Goal: Complete application form: Complete application form

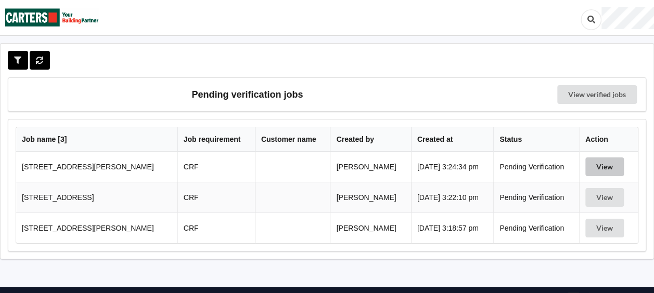
click at [596, 162] on button "View" at bounding box center [604, 167] width 38 height 19
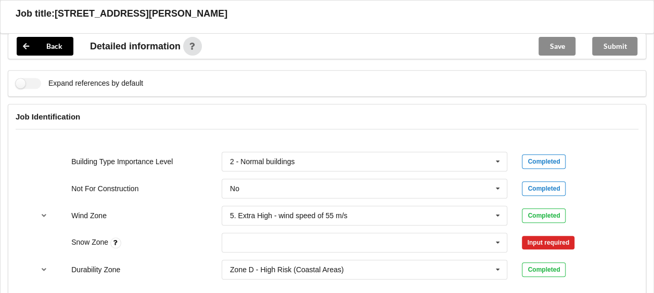
scroll to position [437, 0]
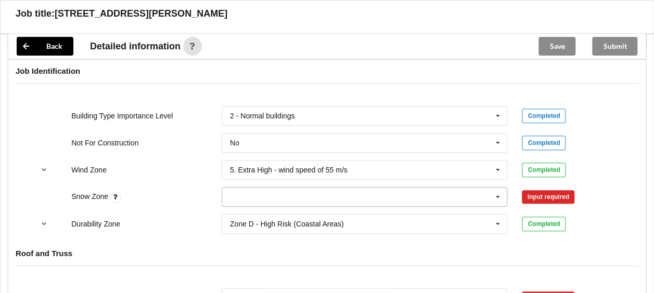
click at [503, 193] on icon at bounding box center [498, 197] width 16 height 19
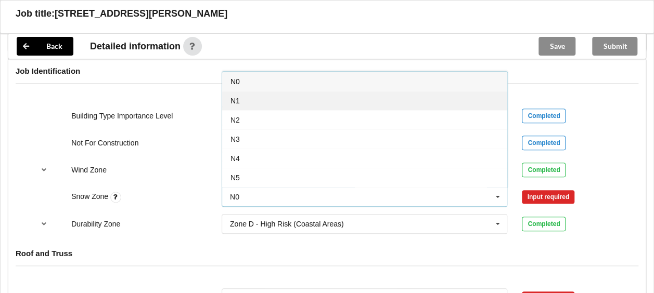
click at [324, 101] on div "N1" at bounding box center [364, 100] width 285 height 19
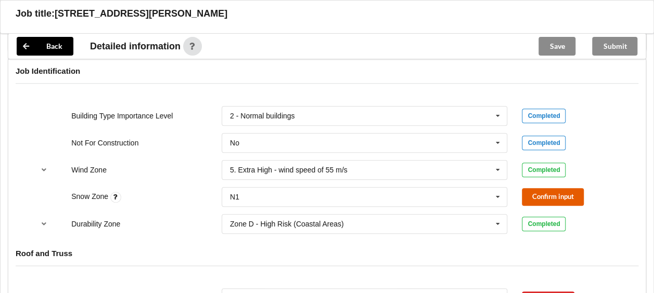
click at [527, 193] on button "Confirm input" at bounding box center [553, 196] width 62 height 17
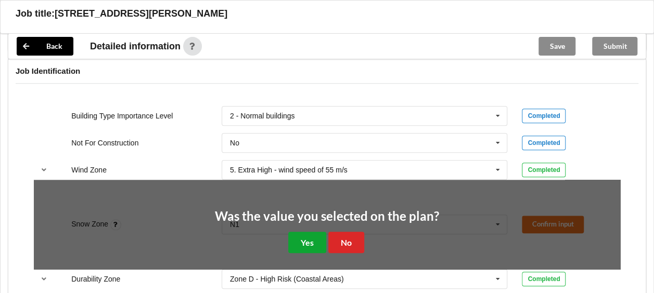
click at [298, 234] on button "Yes" at bounding box center [307, 242] width 38 height 21
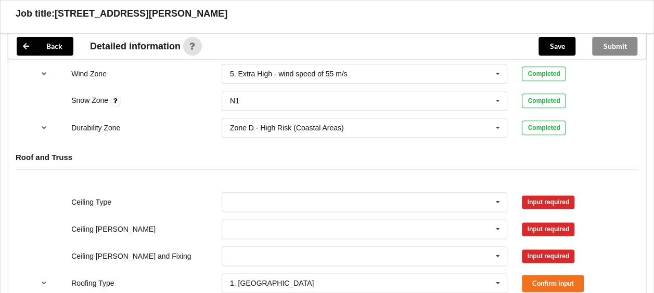
scroll to position [537, 0]
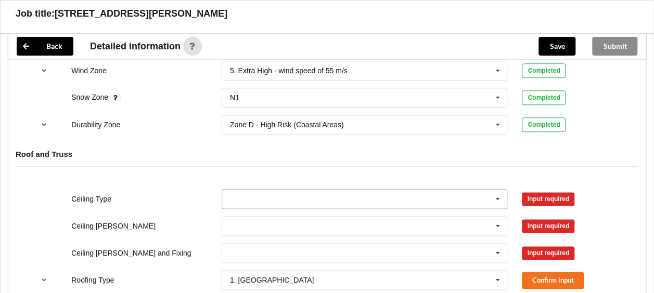
click at [496, 198] on icon at bounding box center [498, 199] width 16 height 19
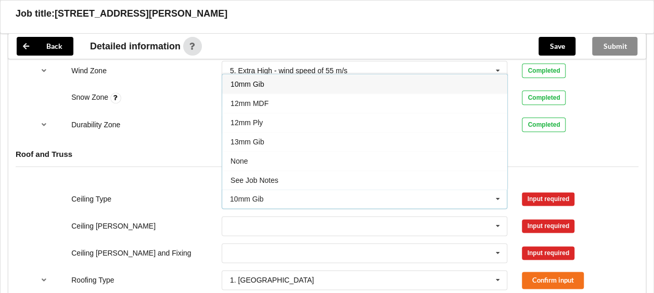
click at [362, 134] on div "13mm Gib" at bounding box center [364, 141] width 285 height 19
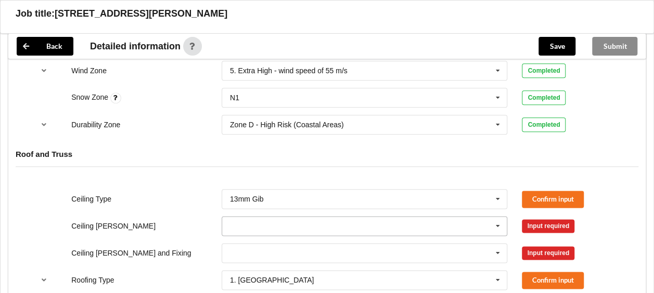
click at [408, 226] on input "text" at bounding box center [365, 226] width 285 height 19
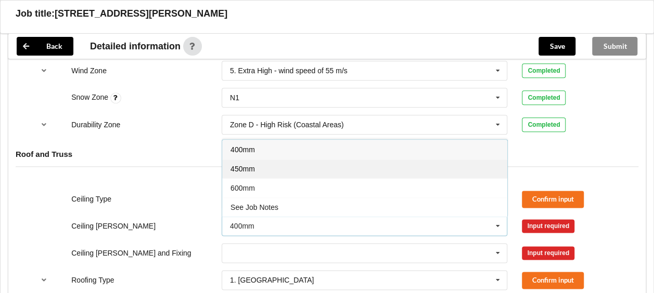
click at [360, 166] on div "450mm" at bounding box center [364, 168] width 285 height 19
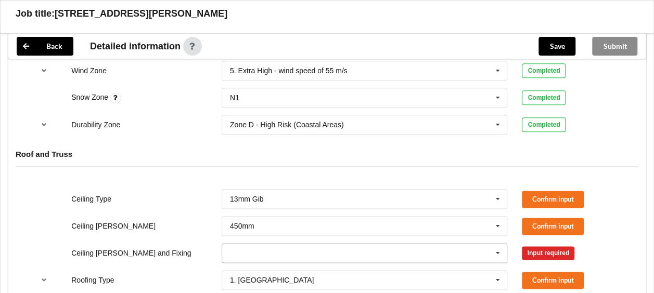
click at [485, 254] on input "text" at bounding box center [365, 253] width 285 height 19
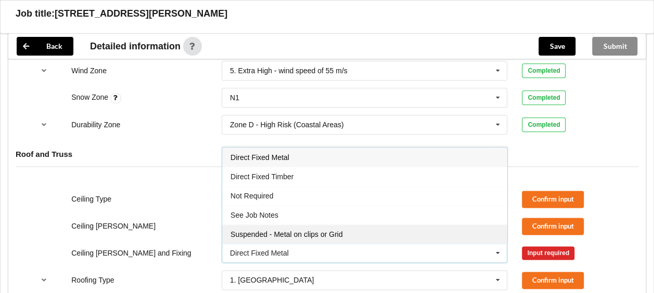
click at [377, 232] on div "Suspended - Metal on clips or Grid" at bounding box center [364, 234] width 285 height 19
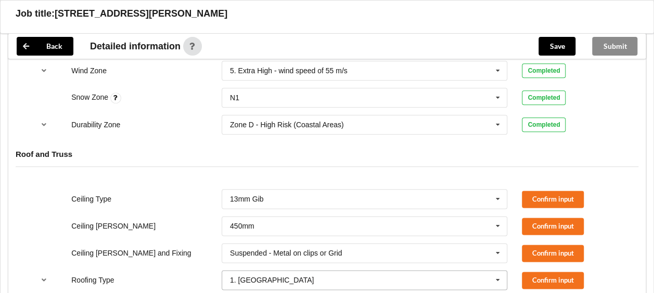
click at [500, 276] on icon at bounding box center [498, 280] width 16 height 19
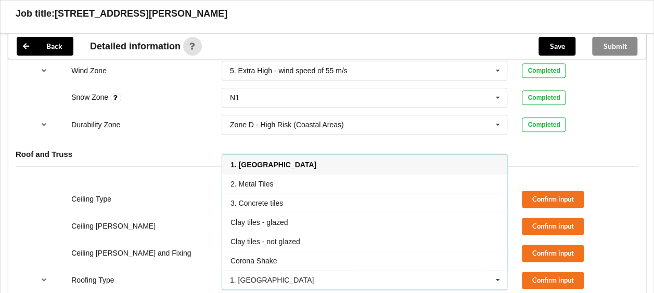
click at [418, 183] on div "2. Metal Tiles" at bounding box center [364, 183] width 285 height 19
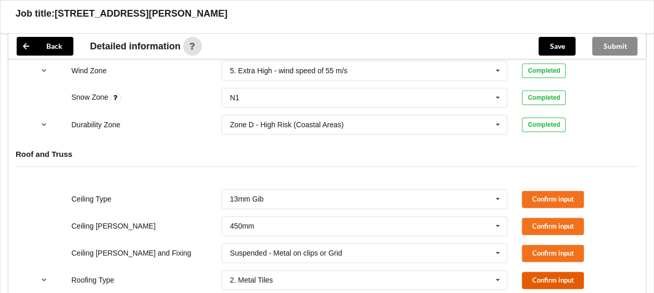
click at [548, 277] on button "Confirm input" at bounding box center [553, 280] width 62 height 17
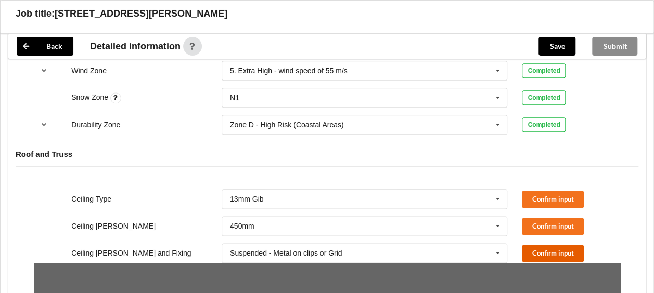
click at [542, 252] on button "Confirm input" at bounding box center [553, 253] width 62 height 17
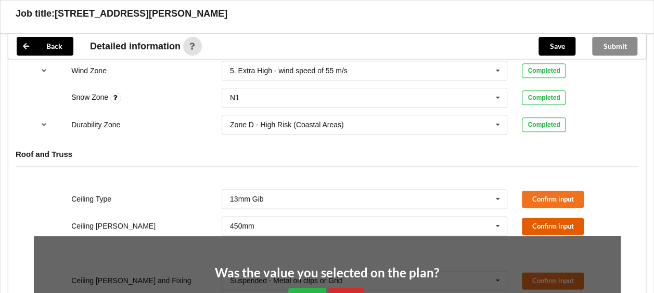
click at [538, 222] on button "Confirm input" at bounding box center [553, 226] width 62 height 17
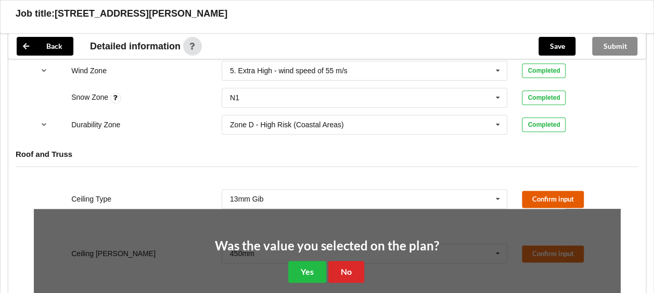
click at [537, 192] on button "Confirm input" at bounding box center [553, 199] width 62 height 17
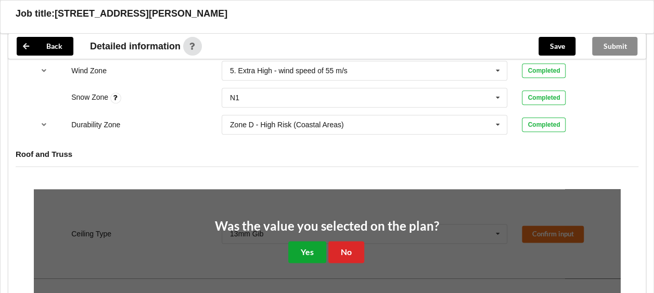
click at [312, 252] on button "Yes" at bounding box center [307, 251] width 38 height 21
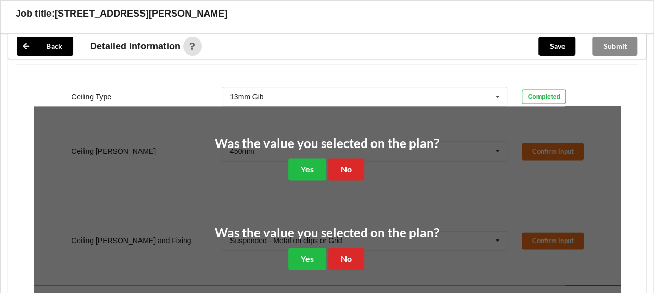
scroll to position [640, 0]
drag, startPoint x: 306, startPoint y: 166, endPoint x: 308, endPoint y: 179, distance: 13.3
click at [306, 166] on button "Yes" at bounding box center [307, 168] width 38 height 21
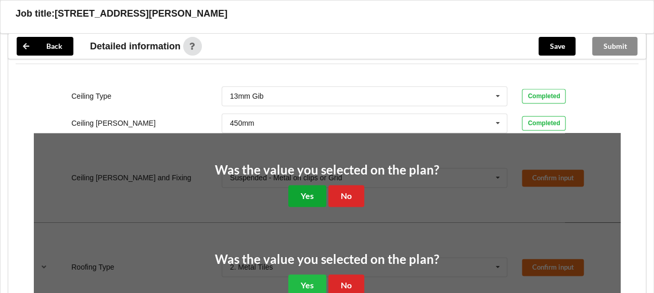
click at [309, 197] on button "Yes" at bounding box center [307, 195] width 38 height 21
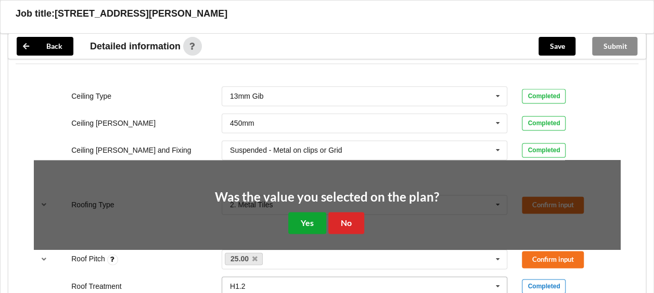
click at [312, 224] on button "Yes" at bounding box center [307, 222] width 38 height 21
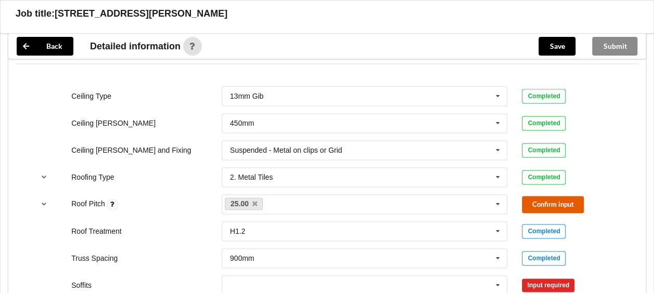
click at [571, 198] on button "Confirm input" at bounding box center [553, 204] width 62 height 17
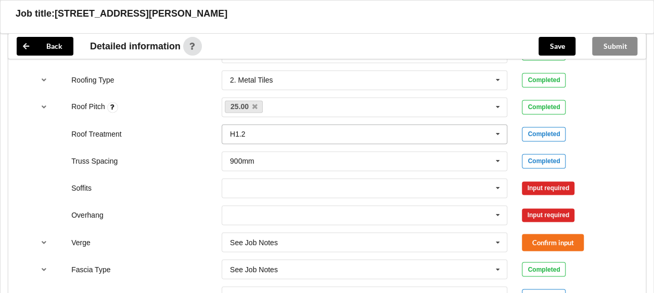
scroll to position [738, 0]
click at [499, 179] on icon at bounding box center [498, 187] width 16 height 19
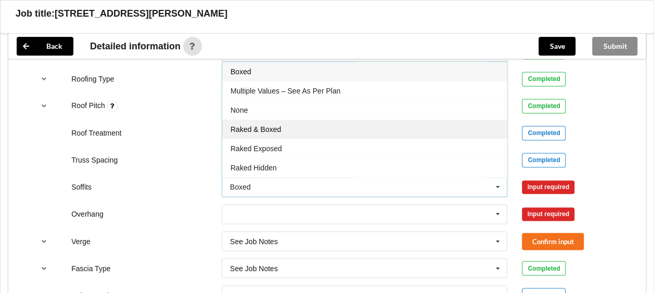
click at [388, 124] on div "Raked & Boxed" at bounding box center [364, 129] width 285 height 19
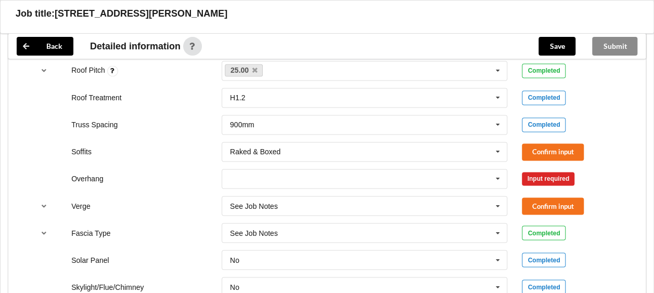
scroll to position [774, 0]
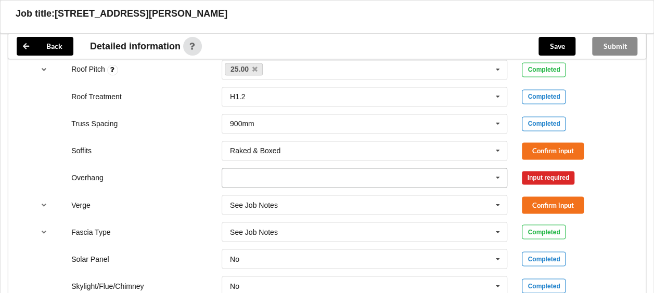
click at [496, 172] on icon at bounding box center [498, 177] width 16 height 19
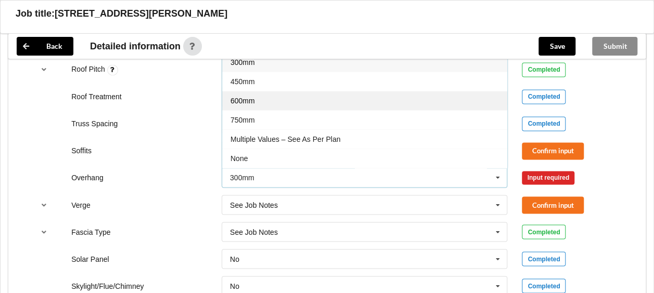
click at [326, 93] on div "600mm" at bounding box center [364, 100] width 285 height 19
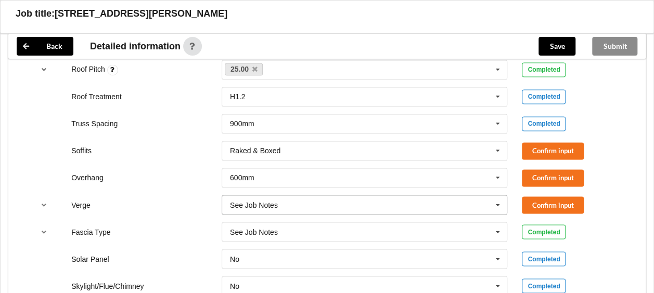
click at [491, 199] on icon at bounding box center [498, 205] width 16 height 19
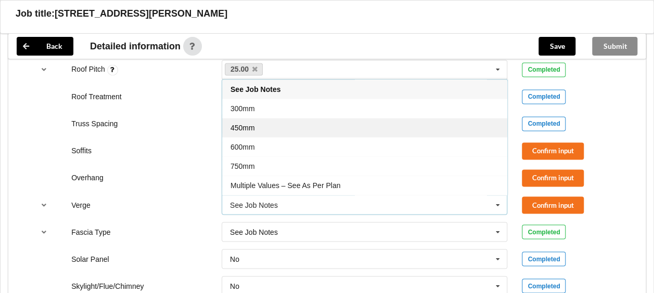
click at [395, 123] on div "450mm" at bounding box center [364, 127] width 285 height 19
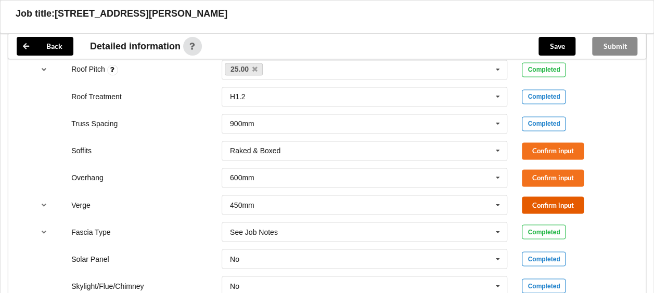
click at [543, 203] on button "Confirm input" at bounding box center [553, 205] width 62 height 17
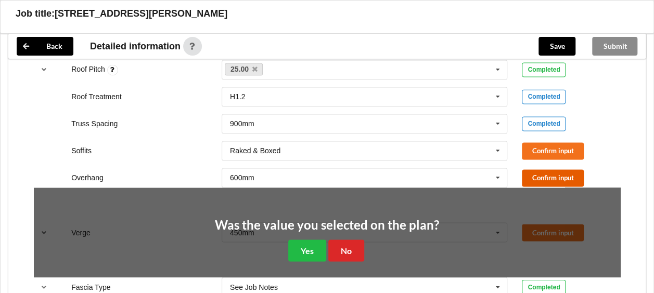
click at [538, 178] on button "Confirm input" at bounding box center [553, 178] width 62 height 17
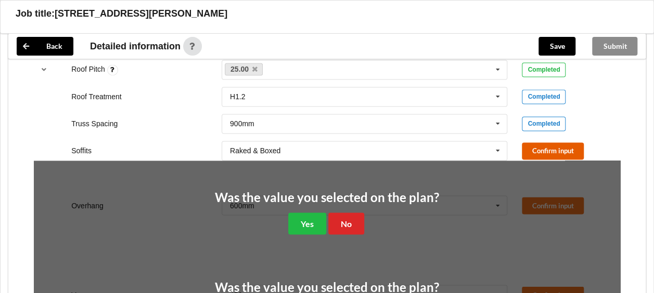
click at [538, 153] on button "Confirm input" at bounding box center [553, 150] width 62 height 17
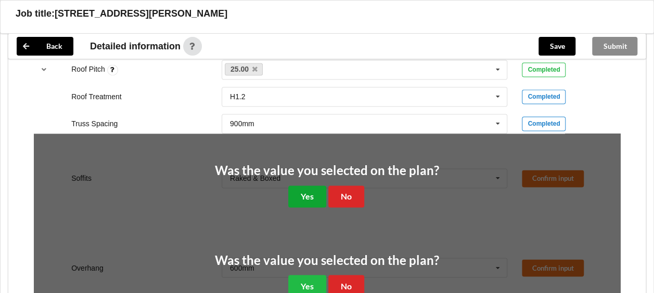
click at [314, 188] on button "Yes" at bounding box center [307, 196] width 38 height 21
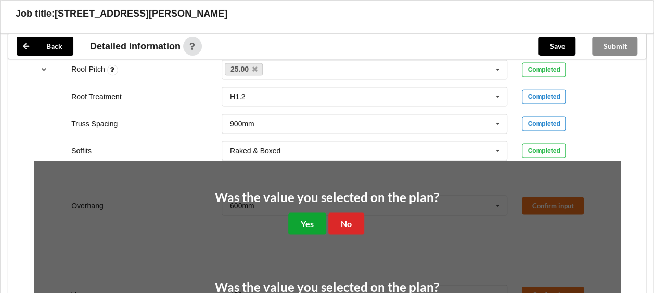
click at [318, 227] on button "Yes" at bounding box center [307, 223] width 38 height 21
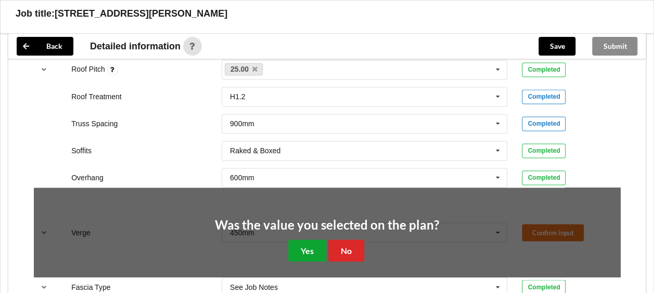
click at [317, 240] on button "Yes" at bounding box center [307, 250] width 38 height 21
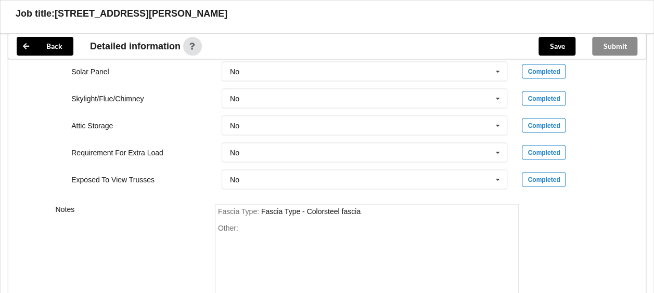
scroll to position [1040, 0]
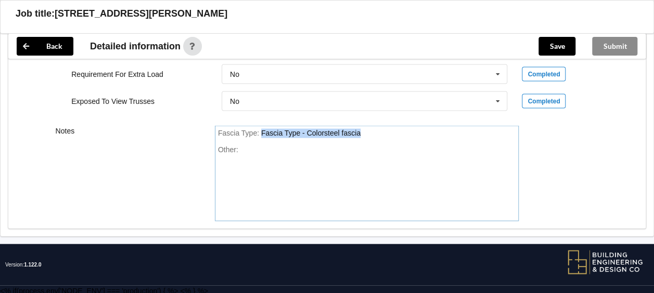
drag, startPoint x: 375, startPoint y: 131, endPoint x: 259, endPoint y: 133, distance: 115.5
click at [259, 133] on div "Fascia Type : Fascia Type - Colorsteel fascia" at bounding box center [367, 133] width 298 height 9
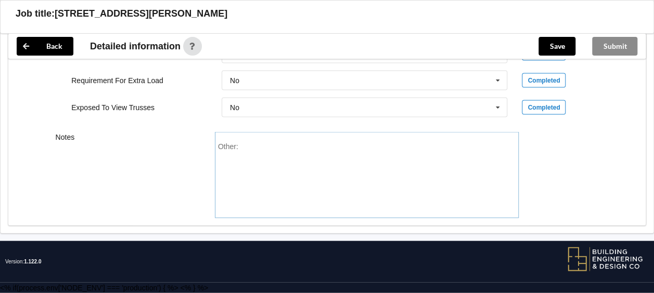
scroll to position [1031, 0]
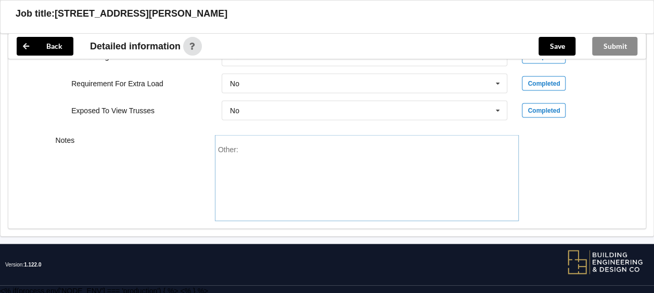
click at [263, 153] on div "Other:" at bounding box center [367, 182] width 298 height 73
paste div "Other"
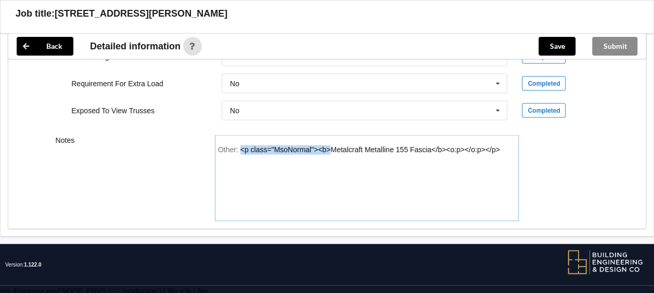
drag, startPoint x: 329, startPoint y: 147, endPoint x: 240, endPoint y: 152, distance: 88.6
click at [240, 152] on div "Other: <p class="MsoNormal"><b>Metalcraft Metalline 155 Fascia</b><o:p></o:p></…" at bounding box center [367, 182] width 298 height 73
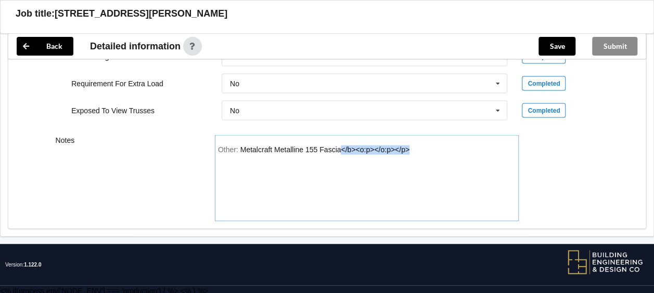
drag, startPoint x: 340, startPoint y: 146, endPoint x: 472, endPoint y: 146, distance: 131.6
click at [472, 146] on div "Other: Metalcraft Metalline 155 Fascia</b><o:p></o:p></p>" at bounding box center [367, 182] width 298 height 73
click at [306, 146] on div "Metalcraft Metalline 155 Fascia" at bounding box center [290, 150] width 101 height 8
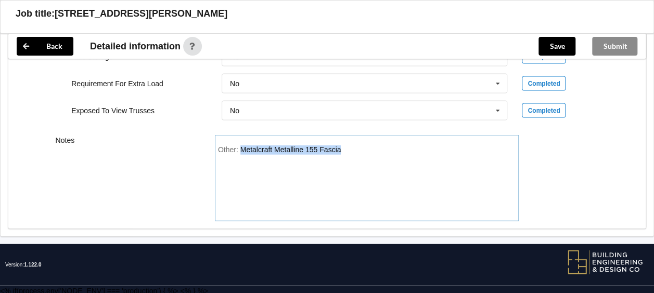
copy div "Metalcraft Metalline 155 Fascia"
click at [560, 47] on button "Save" at bounding box center [556, 46] width 37 height 19
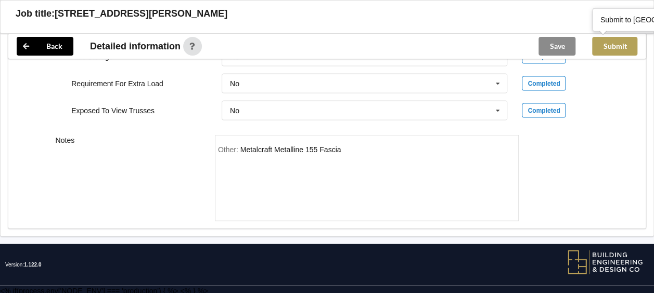
click at [617, 44] on button "Submit" at bounding box center [614, 46] width 45 height 19
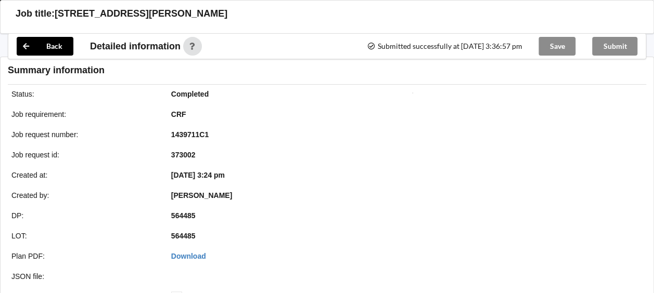
scroll to position [983, 0]
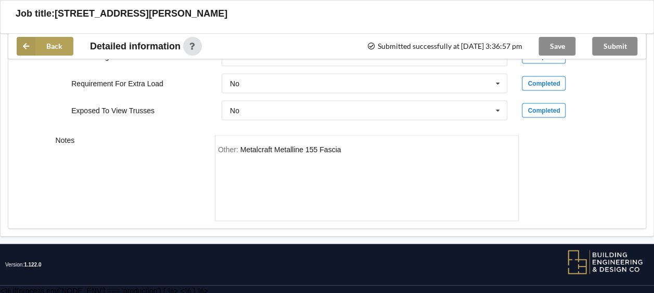
click at [59, 47] on button "Back" at bounding box center [45, 46] width 57 height 19
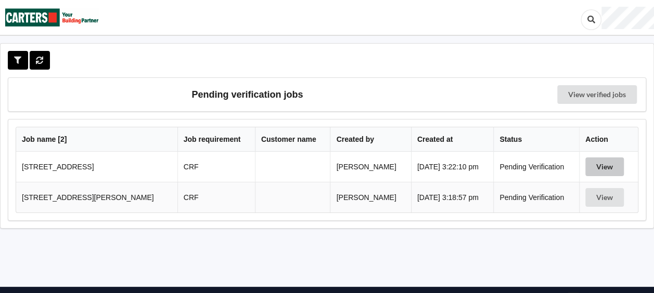
click at [603, 167] on button "View" at bounding box center [604, 167] width 38 height 19
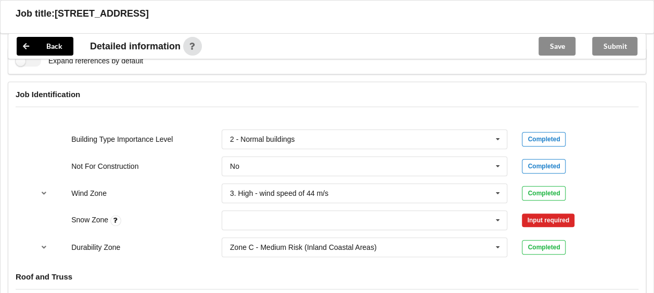
scroll to position [414, 0]
click at [497, 222] on icon at bounding box center [498, 220] width 16 height 19
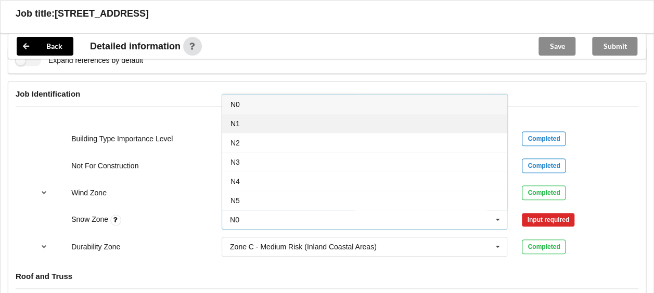
click at [378, 127] on div "N1" at bounding box center [364, 123] width 285 height 19
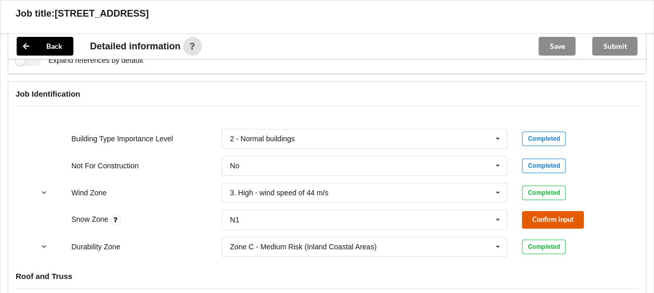
click at [538, 213] on button "Confirm input" at bounding box center [553, 219] width 62 height 17
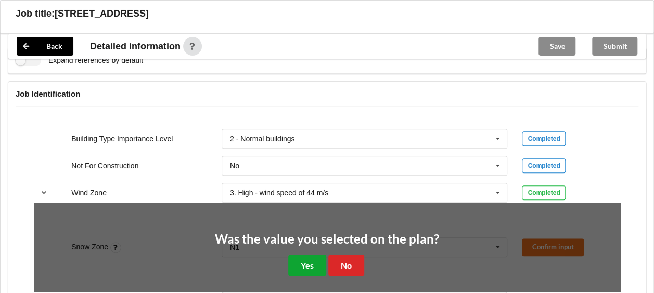
click at [304, 261] on button "Yes" at bounding box center [307, 265] width 38 height 21
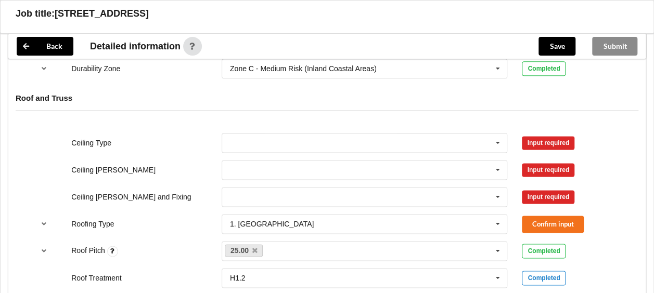
scroll to position [593, 0]
click at [501, 136] on icon at bounding box center [498, 142] width 16 height 19
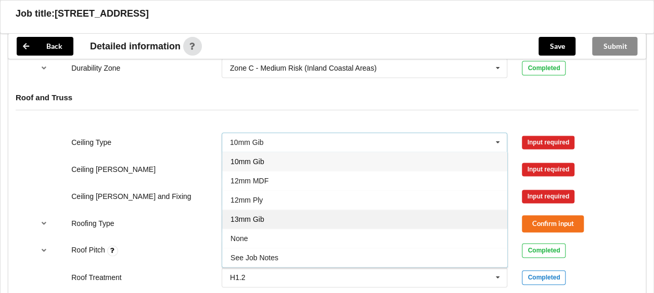
click at [370, 212] on div "13mm Gib" at bounding box center [364, 219] width 285 height 19
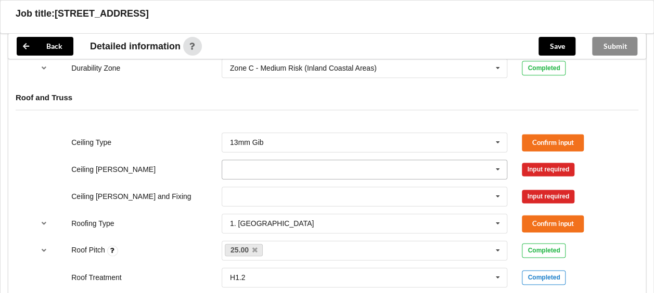
click at [499, 166] on icon at bounding box center [498, 169] width 16 height 19
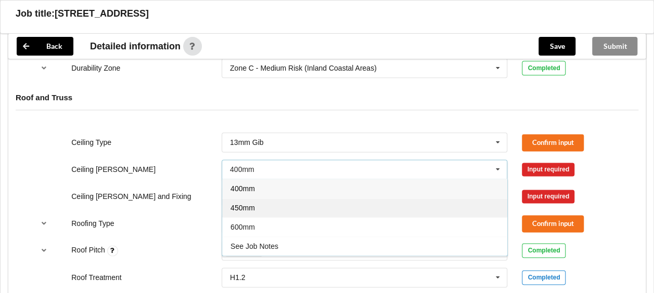
click at [404, 204] on div "450mm" at bounding box center [364, 207] width 285 height 19
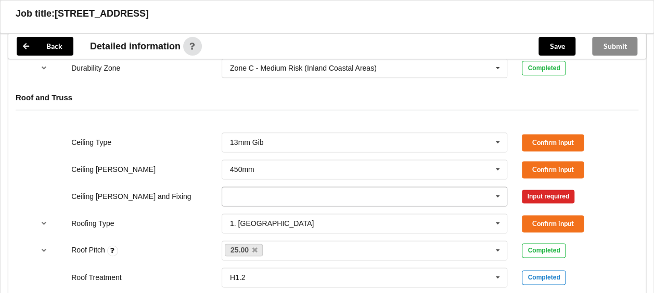
click at [496, 187] on icon at bounding box center [498, 196] width 16 height 19
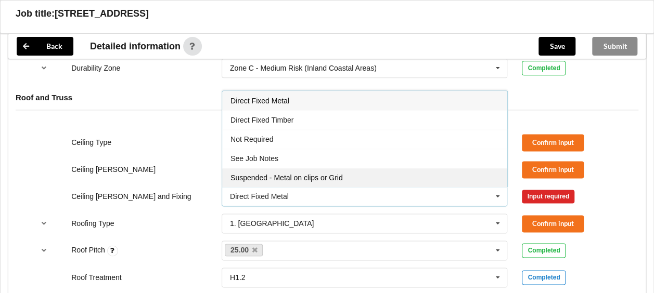
click at [403, 177] on div "Suspended - Metal on clips or Grid" at bounding box center [364, 177] width 285 height 19
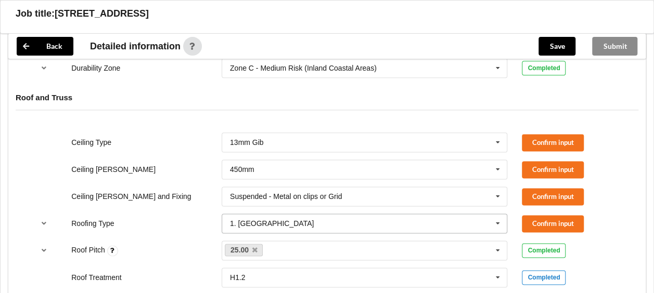
click at [496, 221] on icon at bounding box center [498, 223] width 16 height 19
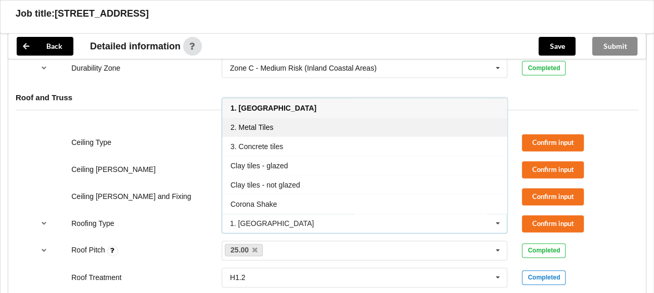
click at [391, 130] on div "2. Metal Tiles" at bounding box center [364, 127] width 285 height 19
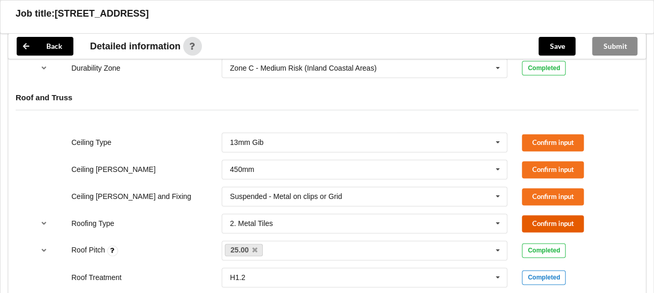
click at [538, 225] on button "Confirm input" at bounding box center [553, 223] width 62 height 17
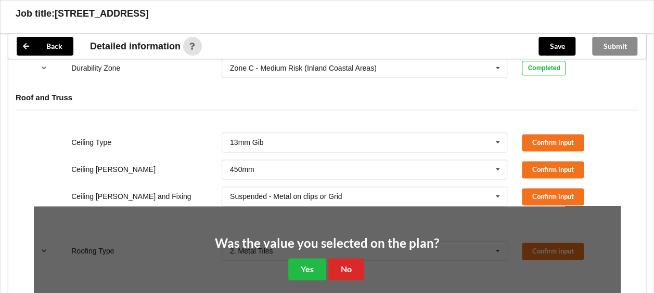
click at [532, 180] on div "Ceiling [PERSON_NAME] and Fixing Suspended - Metal on clips or Grid Direct Fixe…" at bounding box center [327, 196] width 601 height 34
click at [532, 188] on button "Confirm input" at bounding box center [553, 196] width 62 height 17
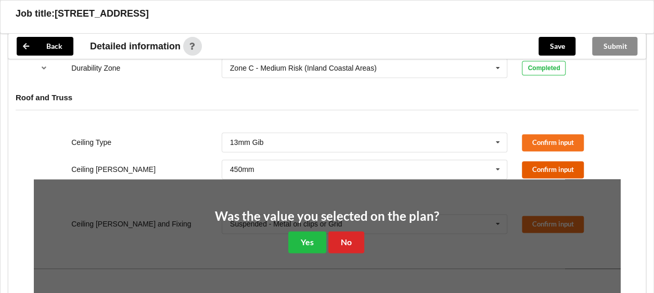
click at [532, 173] on button "Confirm input" at bounding box center [553, 169] width 62 height 17
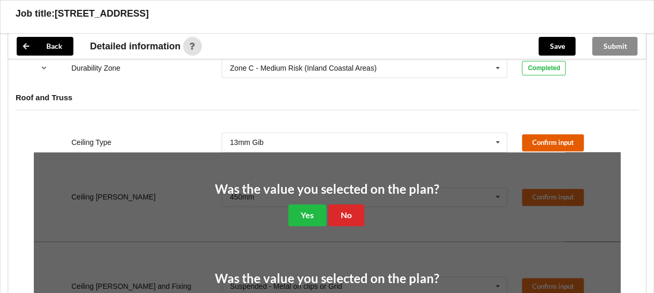
click at [532, 147] on button "Confirm input" at bounding box center [553, 142] width 62 height 17
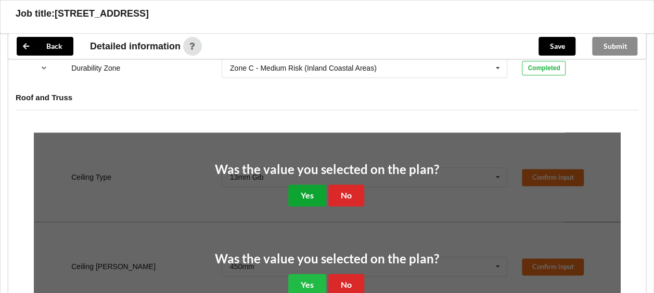
click at [319, 189] on button "Yes" at bounding box center [307, 195] width 38 height 21
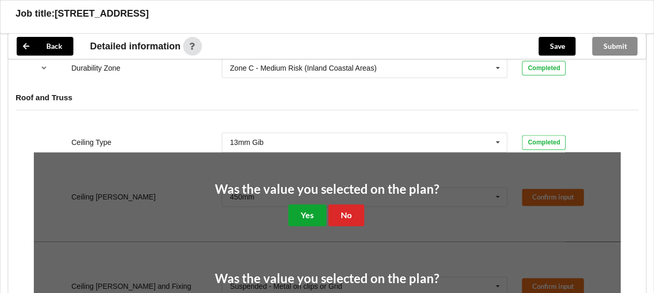
click at [309, 218] on button "Yes" at bounding box center [307, 214] width 38 height 21
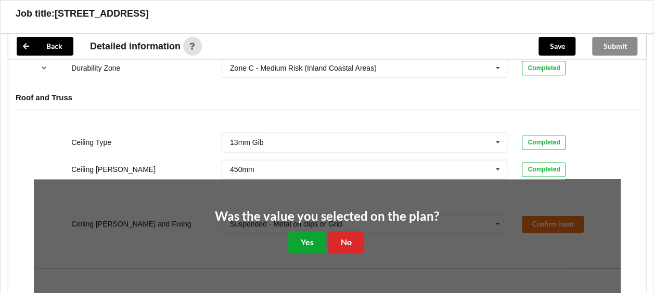
click at [307, 233] on button "Yes" at bounding box center [307, 241] width 38 height 21
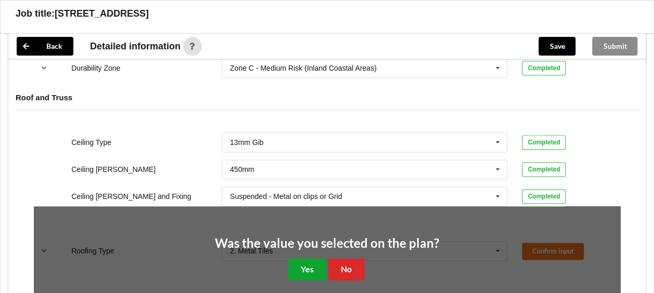
click at [309, 258] on button "Yes" at bounding box center [307, 268] width 38 height 21
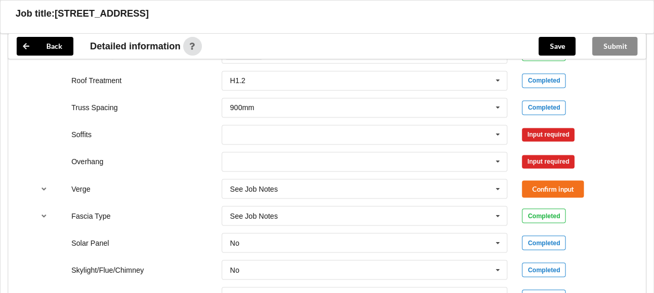
scroll to position [791, 0]
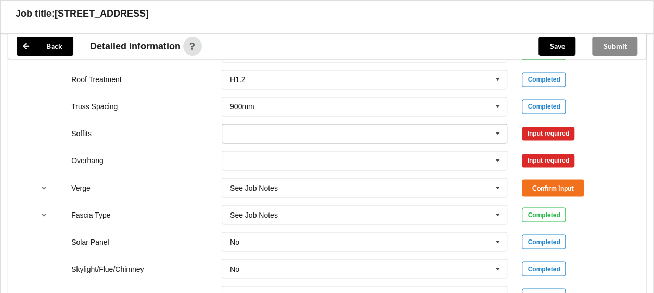
click at [505, 134] on icon at bounding box center [498, 133] width 16 height 19
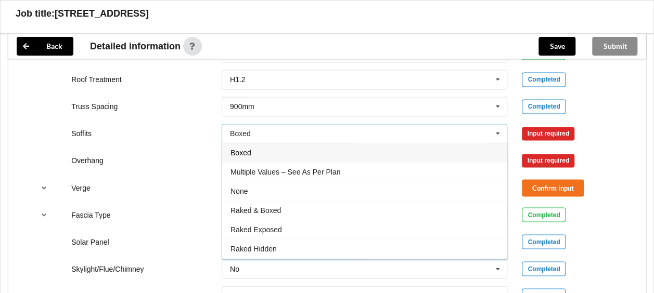
click at [383, 211] on div "Raked & Boxed" at bounding box center [364, 210] width 285 height 19
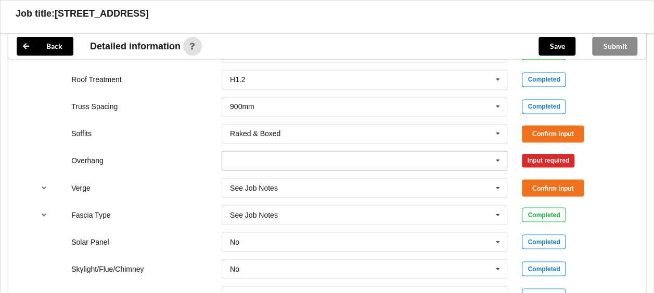
click at [500, 159] on icon at bounding box center [498, 160] width 16 height 19
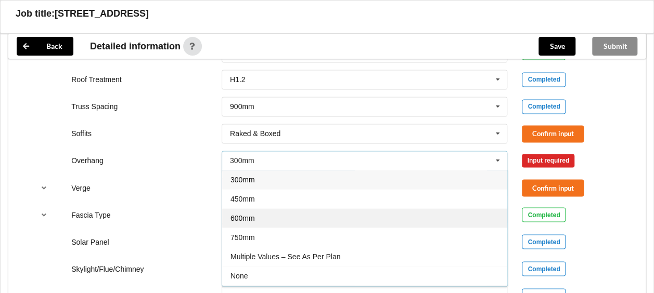
click at [417, 220] on div "600mm" at bounding box center [364, 218] width 285 height 19
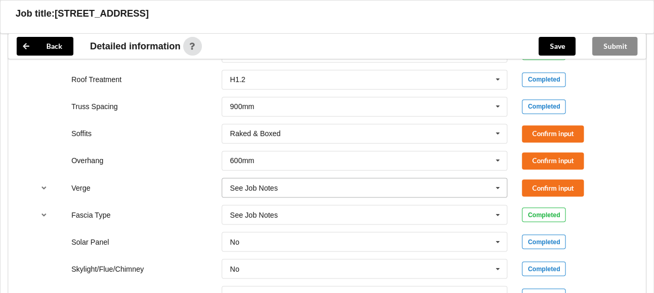
click at [498, 182] on icon at bounding box center [498, 187] width 16 height 19
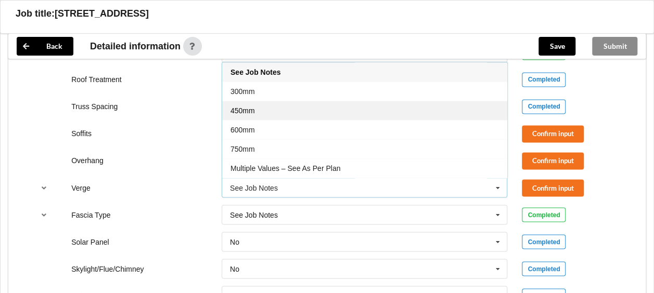
click at [435, 105] on div "450mm" at bounding box center [364, 110] width 285 height 19
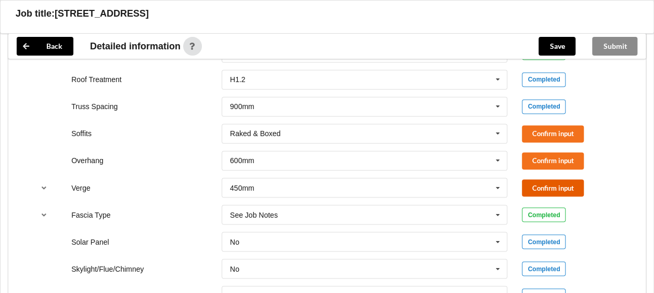
click at [542, 187] on button "Confirm input" at bounding box center [553, 187] width 62 height 17
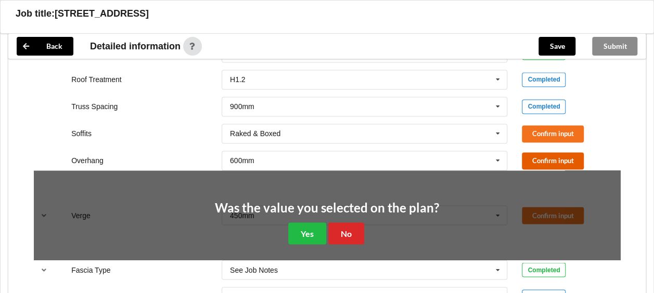
click at [540, 155] on button "Confirm input" at bounding box center [553, 160] width 62 height 17
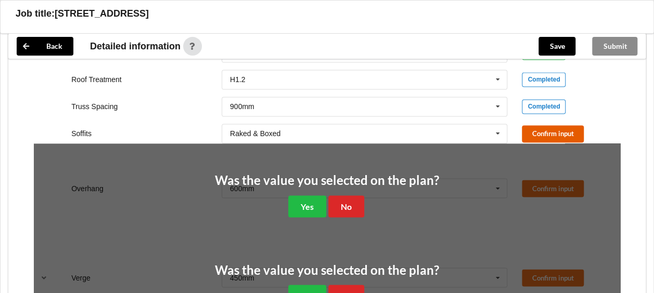
click at [541, 129] on button "Confirm input" at bounding box center [553, 133] width 62 height 17
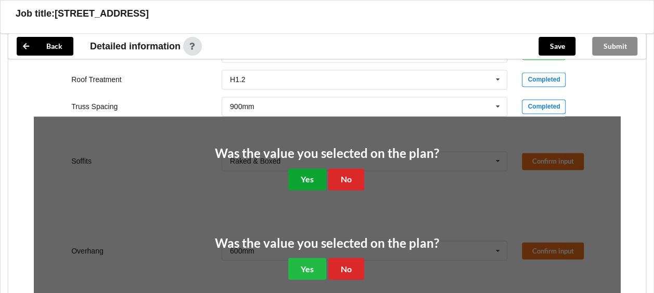
click at [314, 176] on button "Yes" at bounding box center [307, 178] width 38 height 21
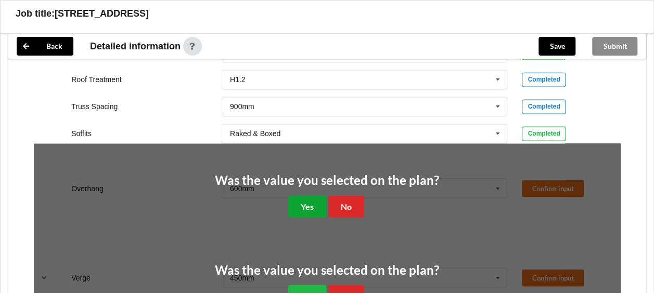
click at [316, 208] on button "Yes" at bounding box center [307, 206] width 38 height 21
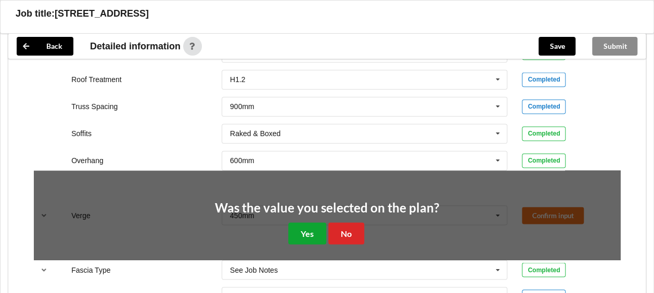
click at [316, 228] on button "Yes" at bounding box center [307, 233] width 38 height 21
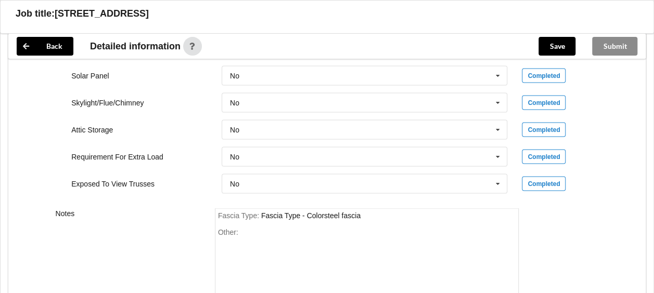
scroll to position [1016, 0]
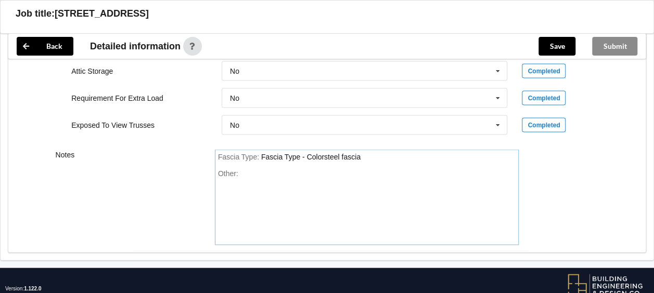
click at [355, 170] on div "Other:" at bounding box center [367, 206] width 298 height 73
click at [367, 157] on div "Fascia Type : Fascia Type - Colorsteel fascia" at bounding box center [367, 157] width 298 height 9
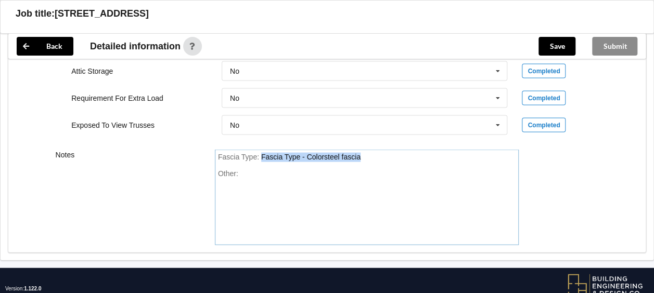
click at [367, 157] on div "Fascia Type : Fascia Type - Colorsteel fascia" at bounding box center [367, 157] width 298 height 9
paste div "FasciaType"
click at [565, 47] on button "Save" at bounding box center [556, 46] width 37 height 19
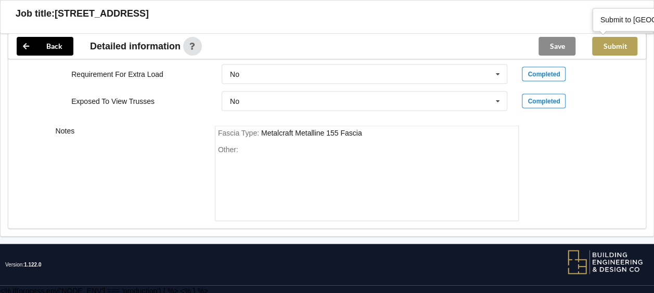
click at [619, 48] on button "Submit" at bounding box center [614, 46] width 45 height 19
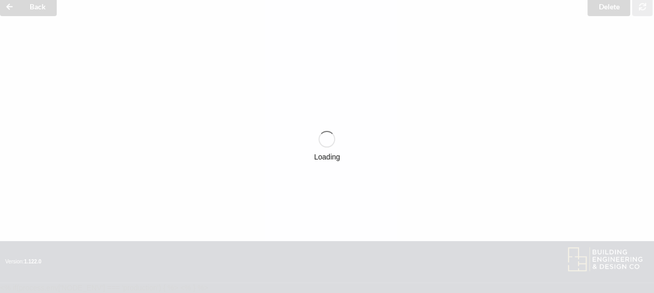
scroll to position [992, 0]
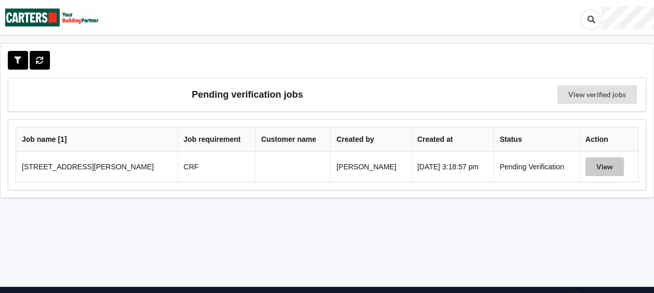
click at [591, 171] on button "View" at bounding box center [604, 167] width 38 height 19
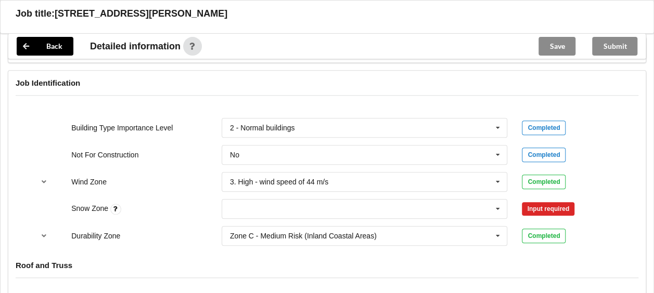
scroll to position [426, 0]
click at [495, 209] on icon at bounding box center [498, 208] width 16 height 19
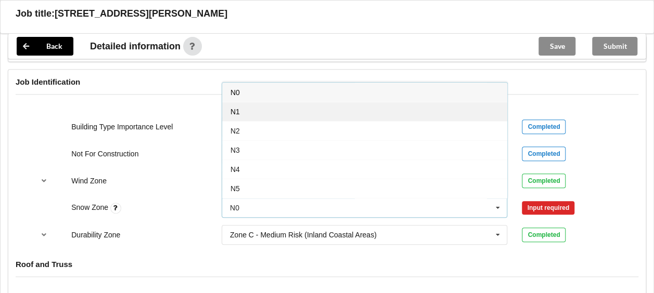
click at [378, 106] on div "N1" at bounding box center [364, 111] width 285 height 19
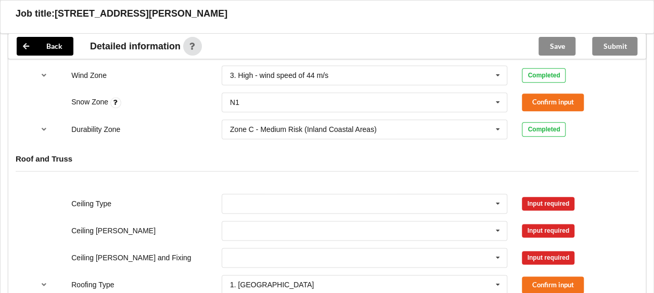
scroll to position [532, 0]
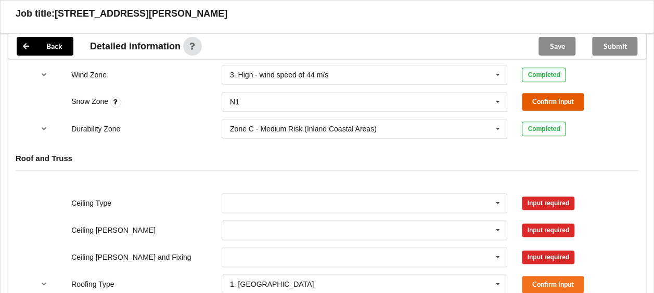
click at [538, 100] on button "Confirm input" at bounding box center [553, 101] width 62 height 17
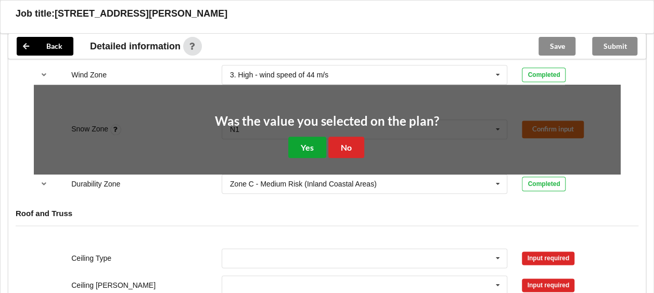
click at [305, 139] on button "Yes" at bounding box center [307, 147] width 38 height 21
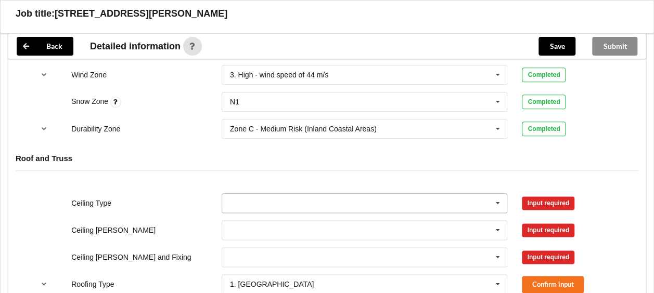
click at [503, 201] on icon at bounding box center [498, 203] width 16 height 19
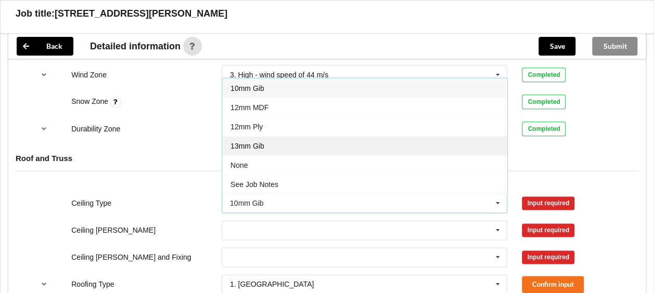
click at [399, 141] on div "13mm Gib" at bounding box center [364, 145] width 285 height 19
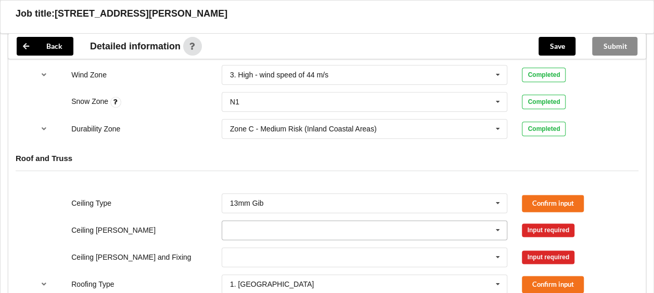
click at [497, 232] on icon at bounding box center [498, 230] width 16 height 19
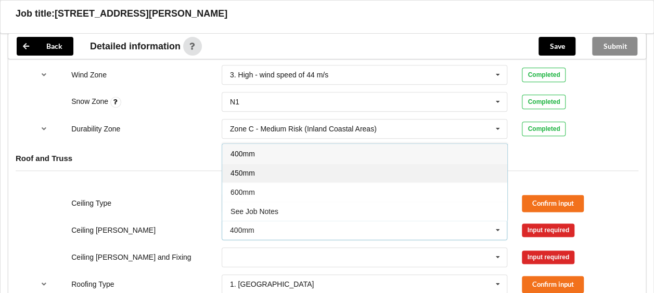
click at [411, 175] on div "450mm" at bounding box center [364, 172] width 285 height 19
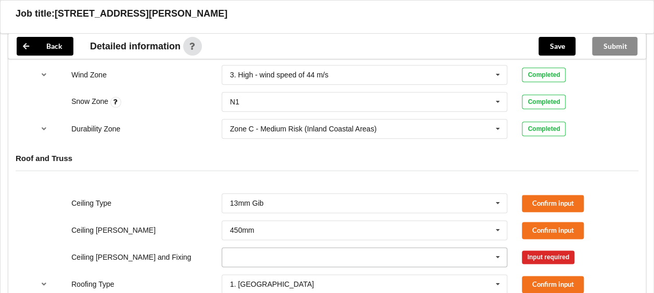
click at [493, 259] on icon at bounding box center [498, 257] width 16 height 19
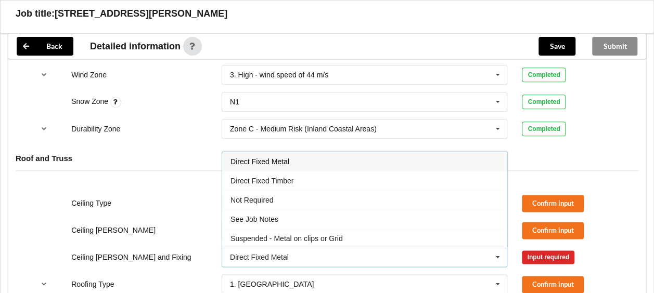
click at [418, 237] on div "Suspended - Metal on clips or Grid" at bounding box center [364, 238] width 285 height 19
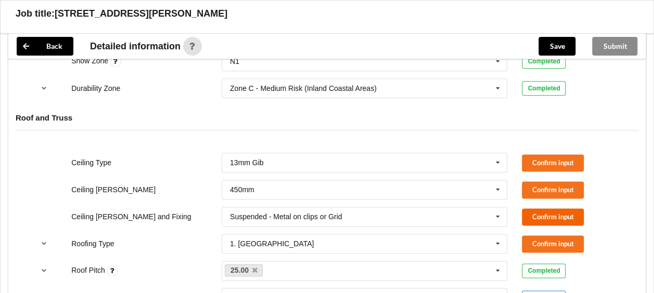
scroll to position [575, 0]
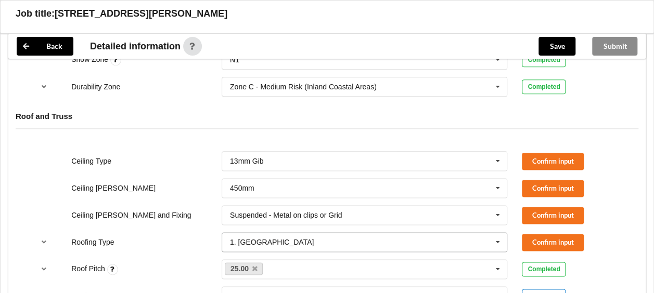
click at [499, 237] on icon at bounding box center [498, 242] width 16 height 19
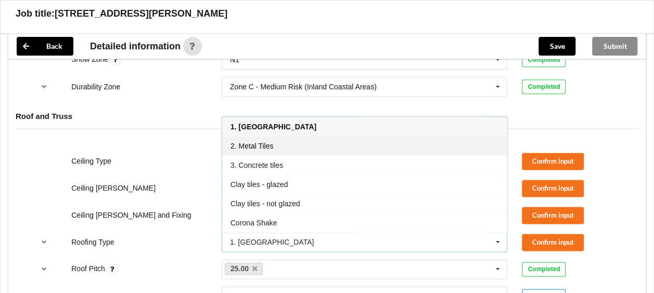
click at [394, 141] on div "2. Metal Tiles" at bounding box center [364, 145] width 285 height 19
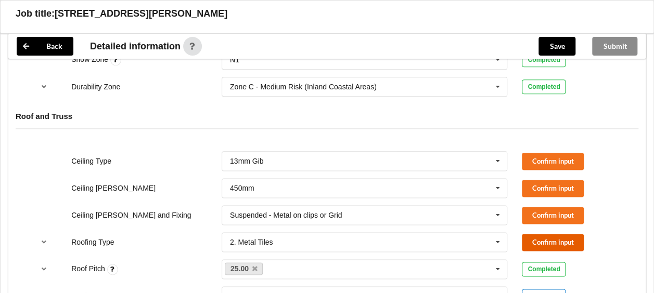
click at [541, 235] on button "Confirm input" at bounding box center [553, 242] width 62 height 17
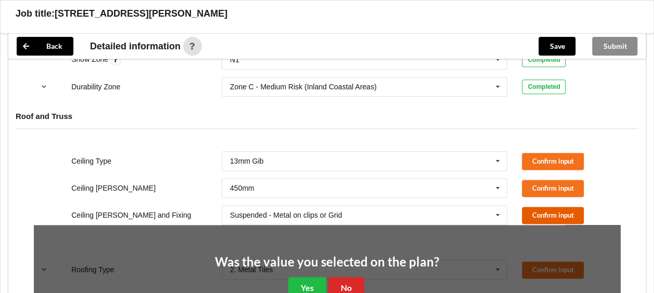
click at [540, 218] on button "Confirm input" at bounding box center [553, 215] width 62 height 17
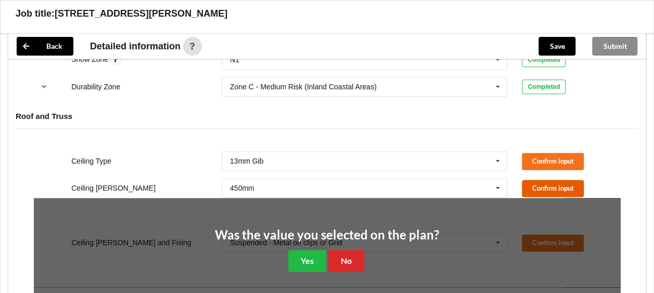
click at [536, 185] on button "Confirm input" at bounding box center [553, 188] width 62 height 17
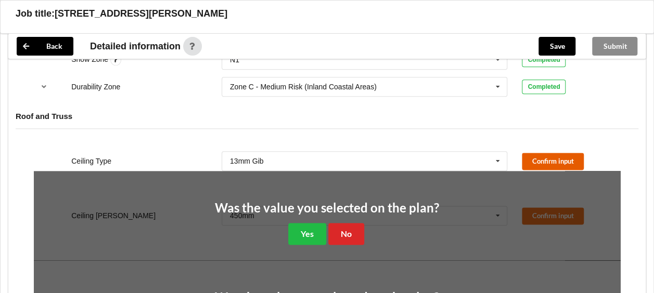
click at [538, 161] on button "Confirm input" at bounding box center [553, 161] width 62 height 17
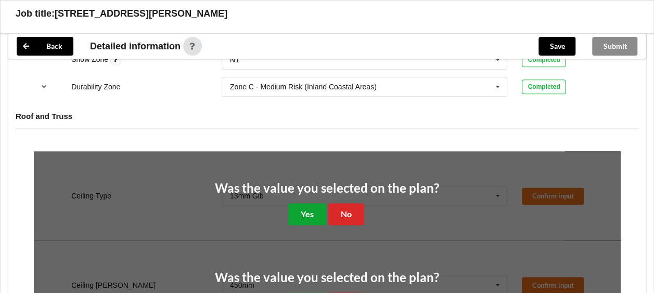
click at [315, 207] on button "Yes" at bounding box center [307, 213] width 38 height 21
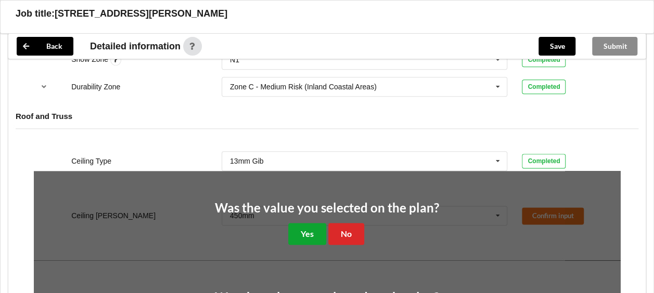
click at [310, 227] on button "Yes" at bounding box center [307, 233] width 38 height 21
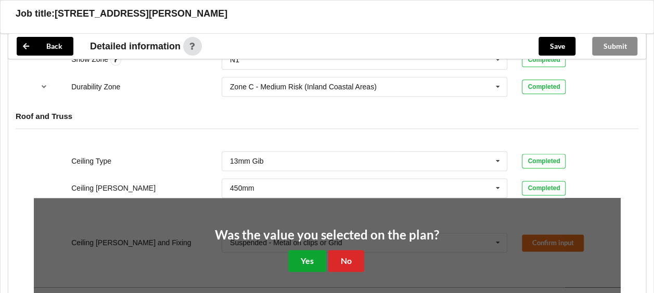
click at [312, 251] on button "Yes" at bounding box center [307, 260] width 38 height 21
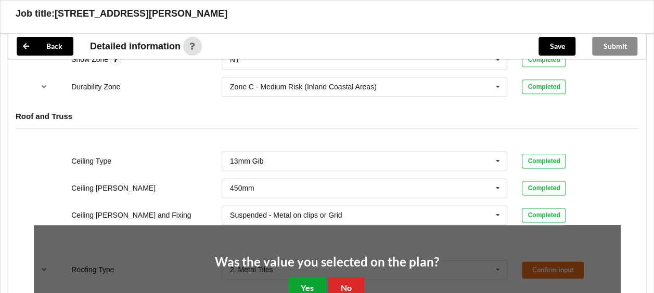
click at [317, 279] on button "Yes" at bounding box center [307, 287] width 38 height 21
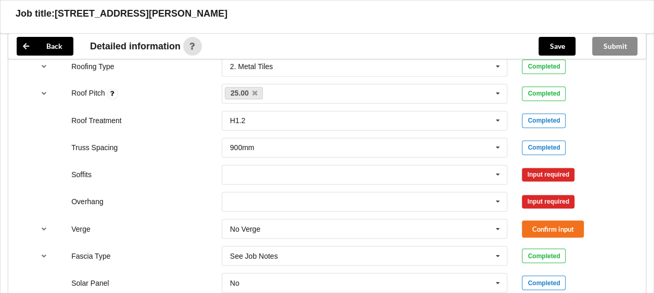
scroll to position [751, 0]
click at [497, 175] on icon at bounding box center [498, 174] width 16 height 19
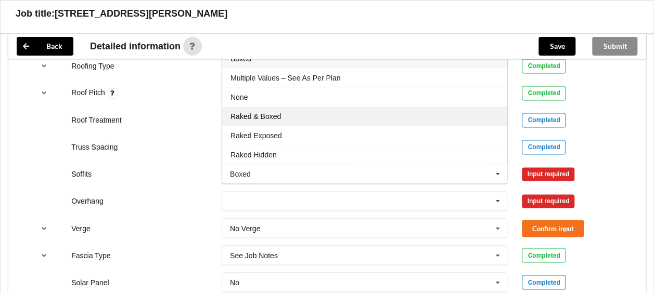
click at [450, 112] on div "Raked & Boxed" at bounding box center [364, 116] width 285 height 19
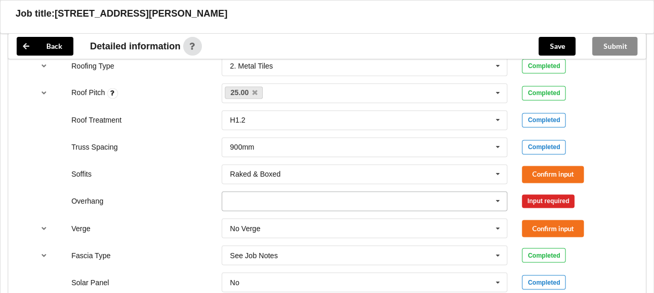
click at [496, 197] on icon at bounding box center [498, 201] width 16 height 19
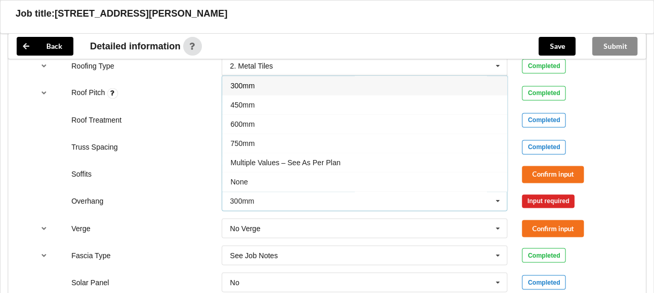
click at [414, 81] on div "300mm" at bounding box center [364, 85] width 285 height 19
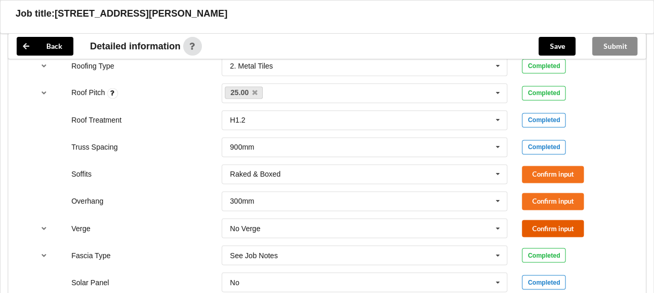
drag, startPoint x: 526, startPoint y: 222, endPoint x: 529, endPoint y: 215, distance: 7.0
click at [527, 222] on button "Confirm input" at bounding box center [553, 228] width 62 height 17
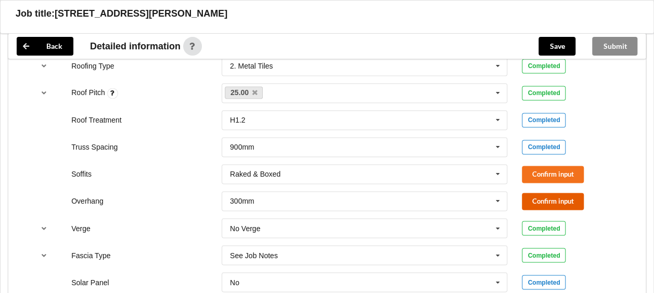
click at [536, 201] on button "Confirm input" at bounding box center [553, 201] width 62 height 17
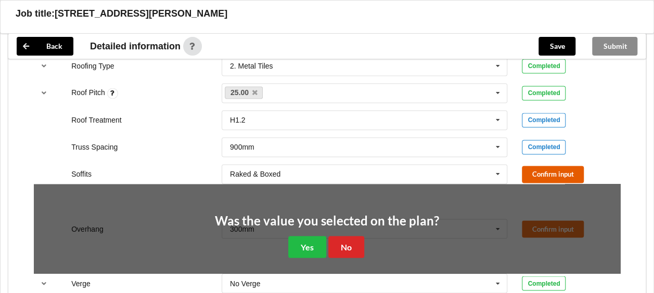
click at [537, 174] on button "Confirm input" at bounding box center [553, 174] width 62 height 17
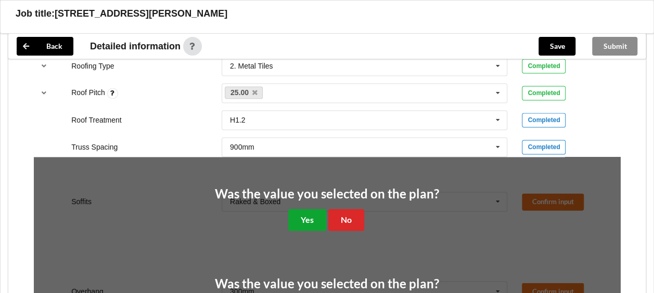
click at [307, 223] on button "Yes" at bounding box center [307, 219] width 38 height 21
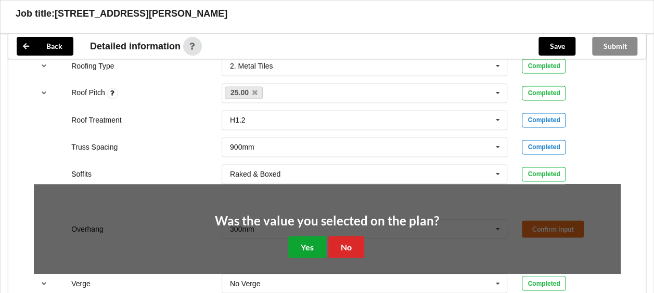
click at [318, 251] on button "Yes" at bounding box center [307, 246] width 38 height 21
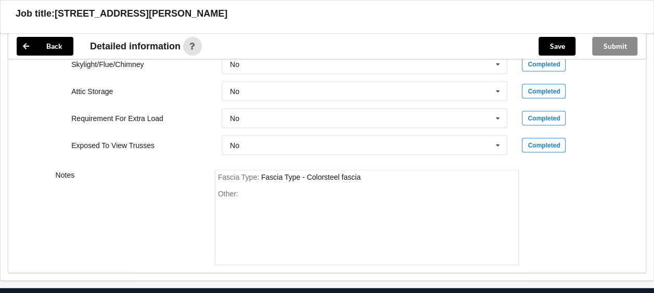
scroll to position [997, 0]
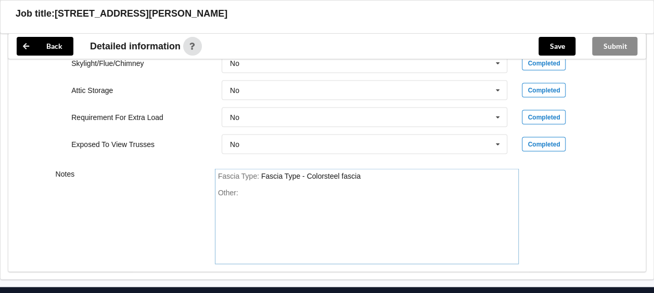
click at [363, 172] on div "Fascia Type : Fascia Type - Colorsteel fascia" at bounding box center [367, 176] width 298 height 9
click at [315, 138] on input "text" at bounding box center [365, 144] width 285 height 19
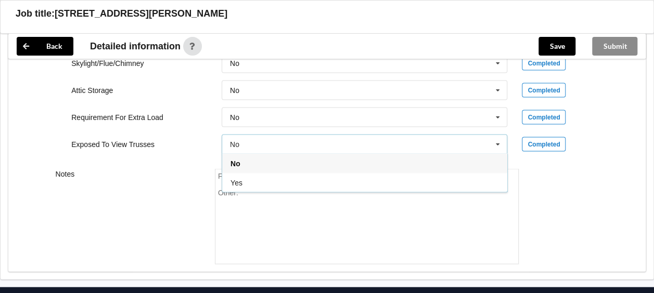
click at [314, 162] on div "No" at bounding box center [364, 163] width 285 height 19
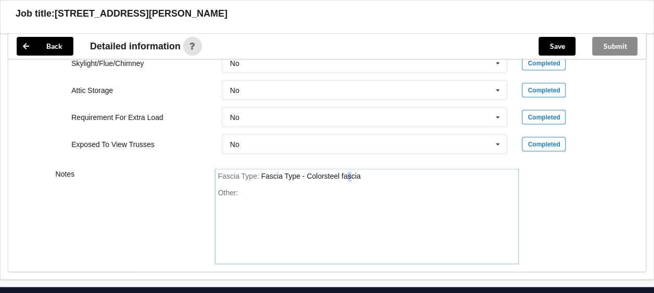
click at [347, 174] on div "Fascia Type : Fascia Type - Colorsteel fascia" at bounding box center [367, 176] width 298 height 9
click at [347, 174] on div "Fascia Type - Colorsteel fascia" at bounding box center [310, 176] width 99 height 8
paste div "FasciaType"
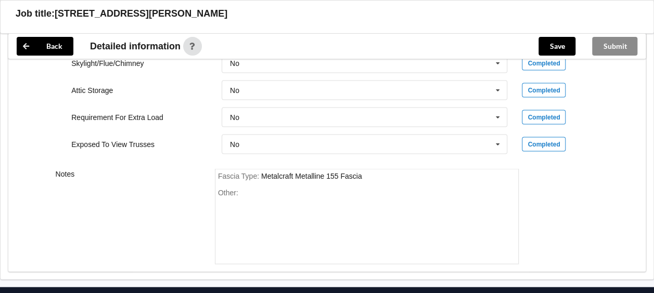
click at [562, 36] on div "Save" at bounding box center [557, 46] width 54 height 25
click at [560, 42] on button "Save" at bounding box center [556, 46] width 37 height 19
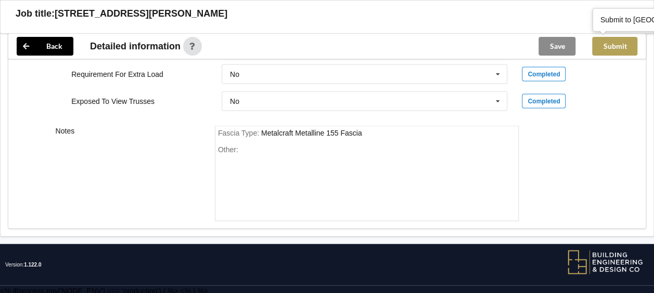
click at [623, 42] on button "Submit" at bounding box center [614, 46] width 45 height 19
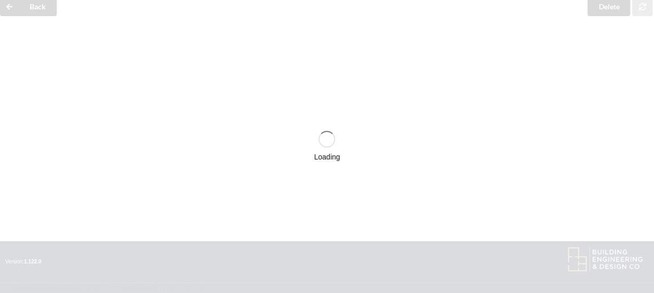
scroll to position [992, 0]
